Goal: Answer question/provide support

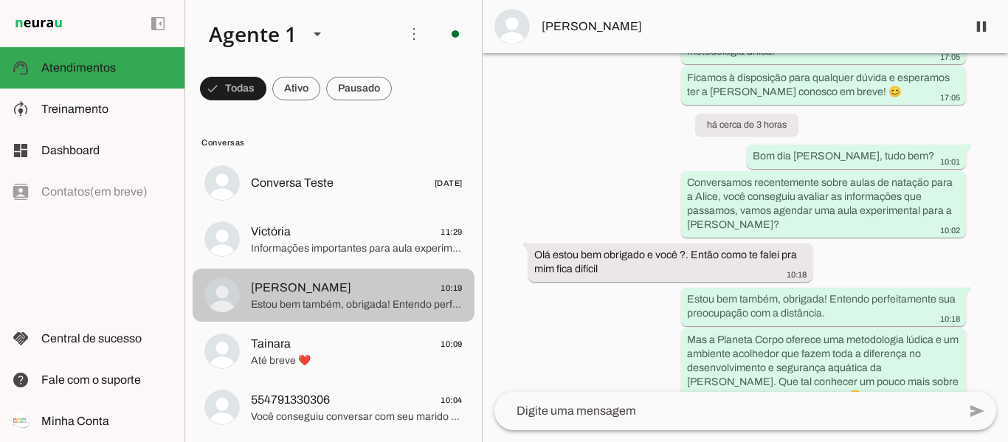
click at [317, 285] on span "[PERSON_NAME]" at bounding box center [301, 288] width 100 height 18
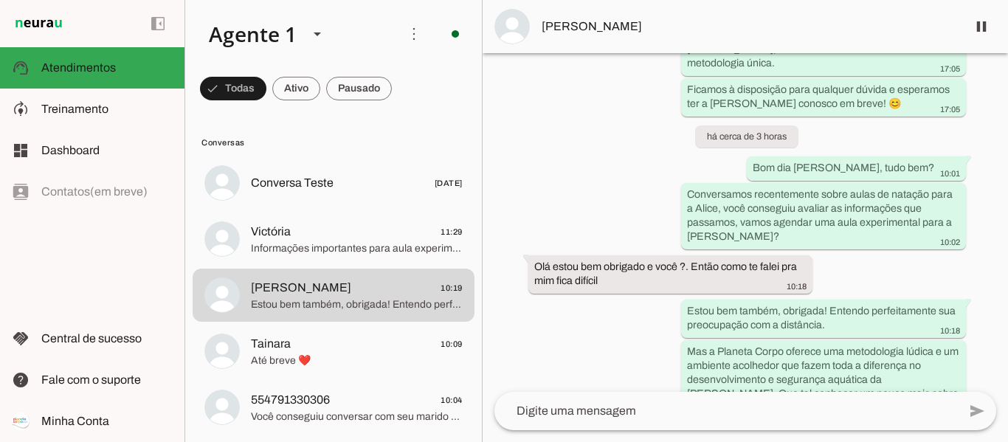
scroll to position [1193, 0]
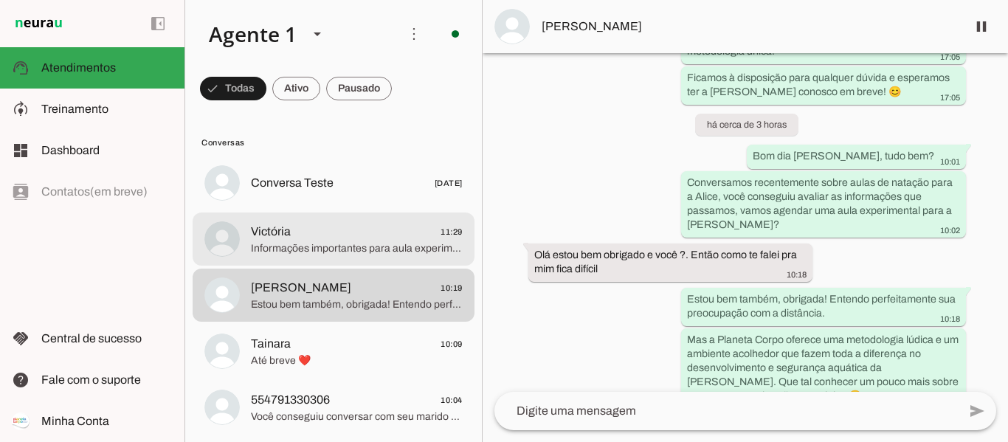
click at [292, 248] on span "Informações importantes para aula experimental: 💦Chegar 10 minutinhos antes de …" at bounding box center [357, 248] width 212 height 15
